Goal: Complete application form

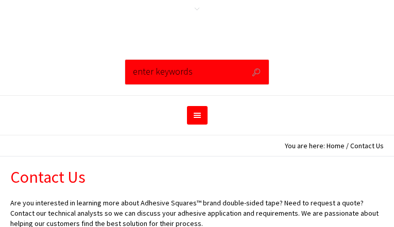
type input "XbRWTPPQoehME"
type input "jkTTgwOLYcoF"
type input "[EMAIL_ADDRESS][DOMAIN_NAME]"
type input "(___) ___-____"
type input "zQFnpzokQwelE"
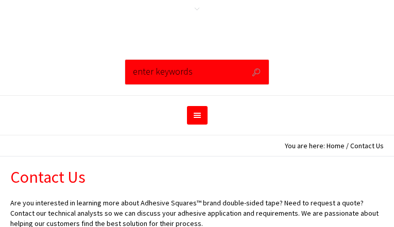
type input "VHDOsCzGaL"
radio input "true"
radio input "false"
radio input "true"
